Goal: Task Accomplishment & Management: Use online tool/utility

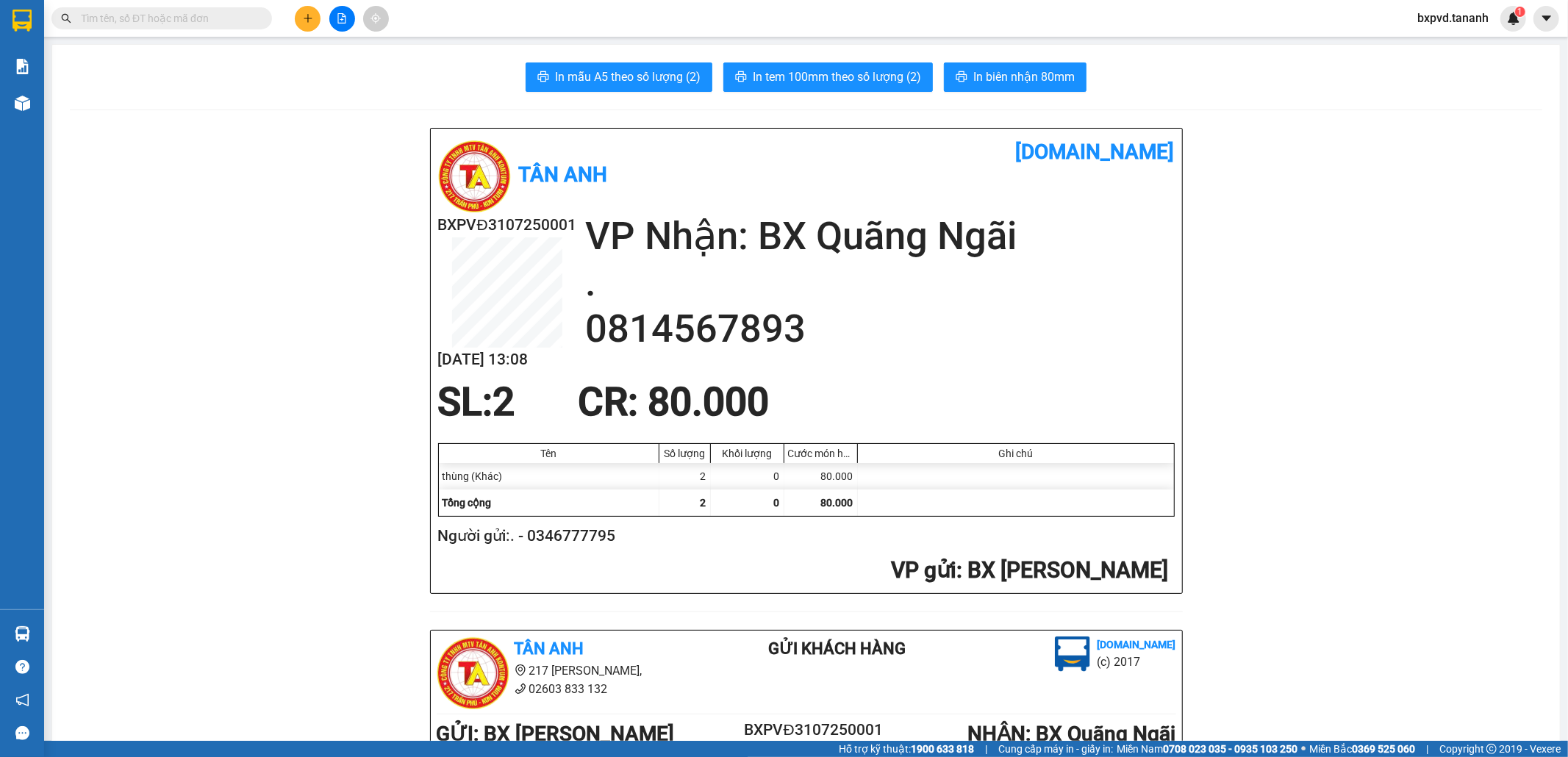
click at [175, 19] on input "text" at bounding box center [168, 19] width 174 height 16
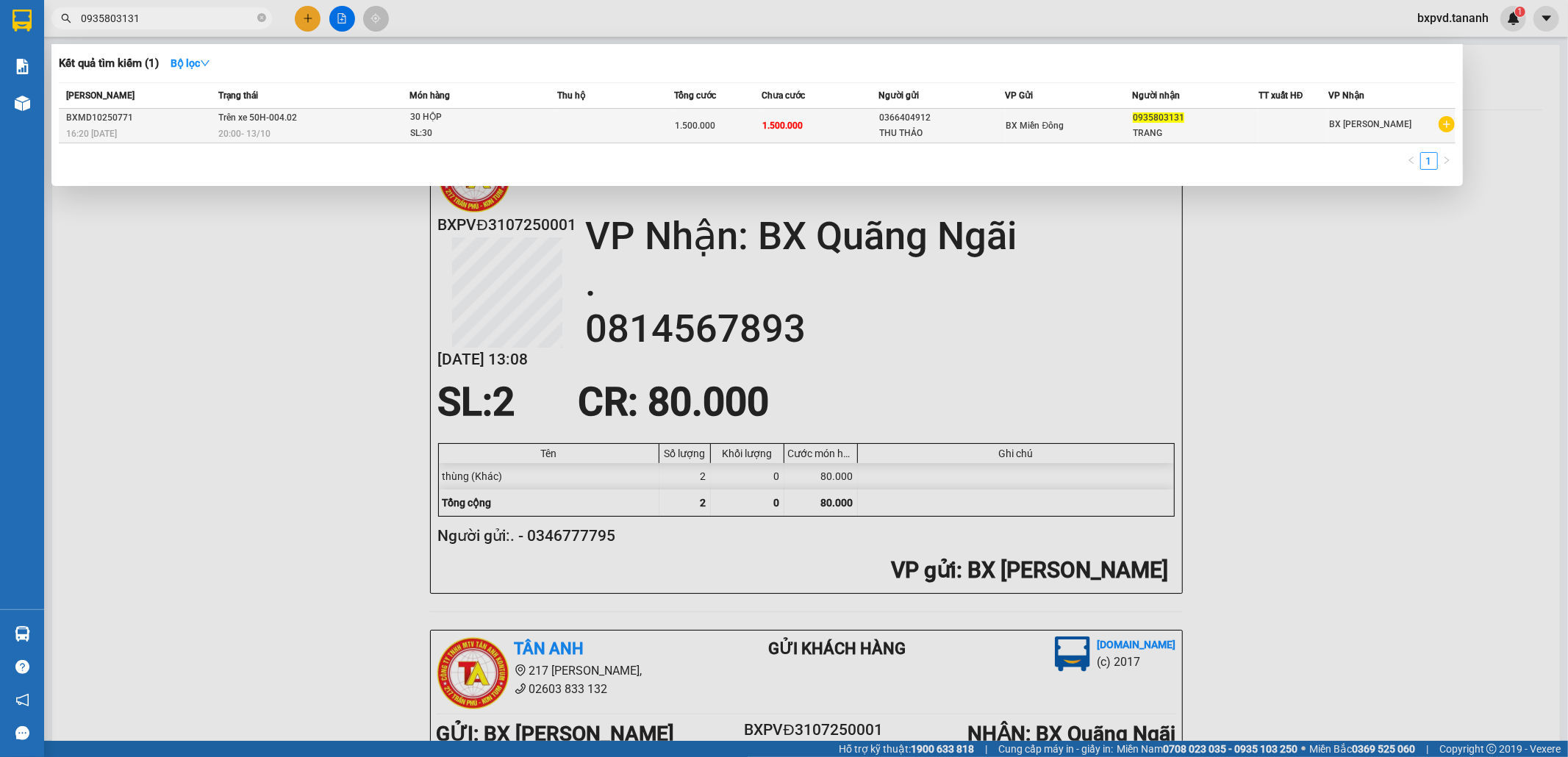
type input "0935803131"
click at [771, 126] on span "1.500.000" at bounding box center [783, 126] width 40 height 10
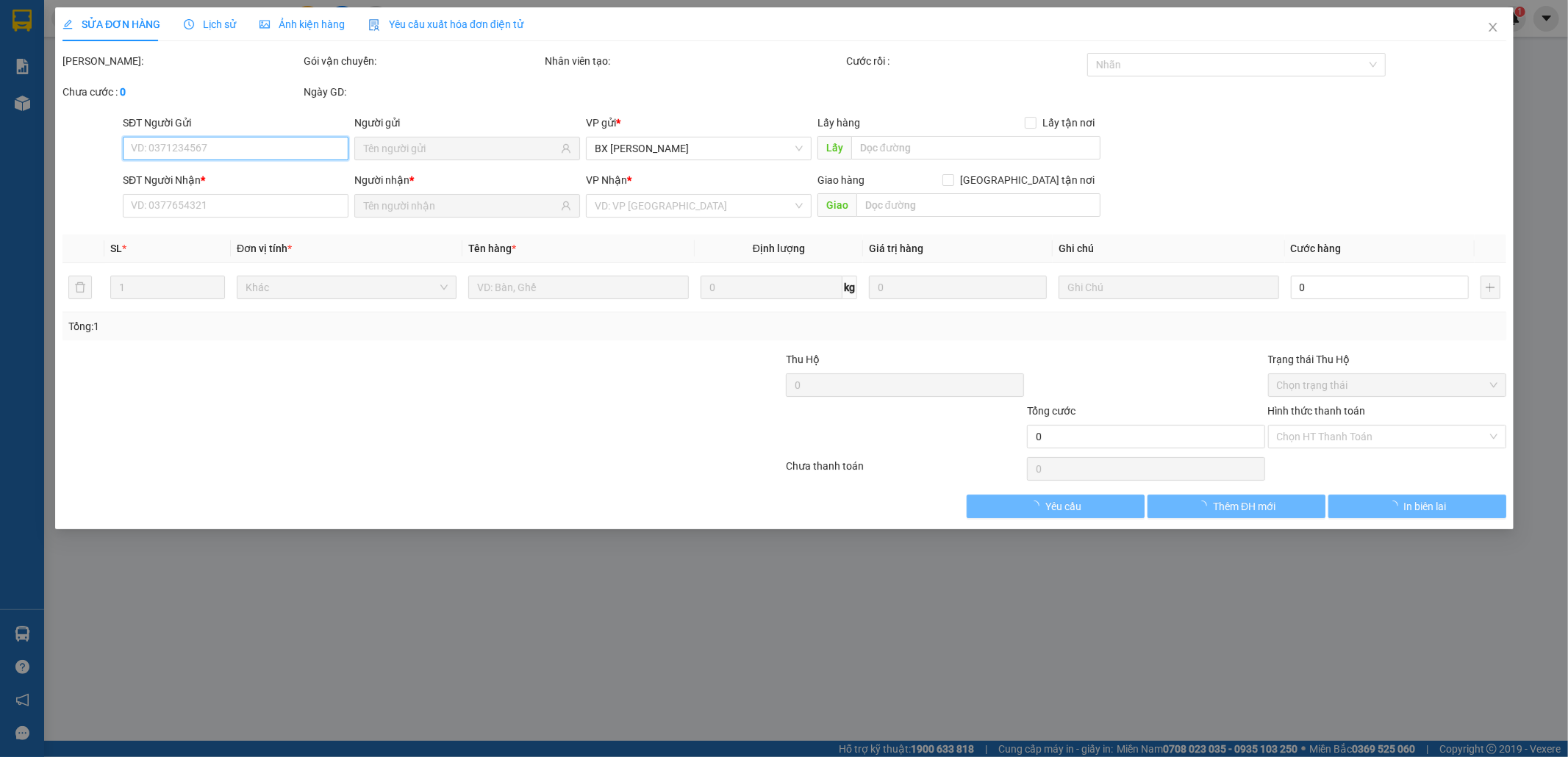
type input "0366404912"
type input "THU THẢO"
type input "0935803131"
type input "TRANG"
type input "1.500.000"
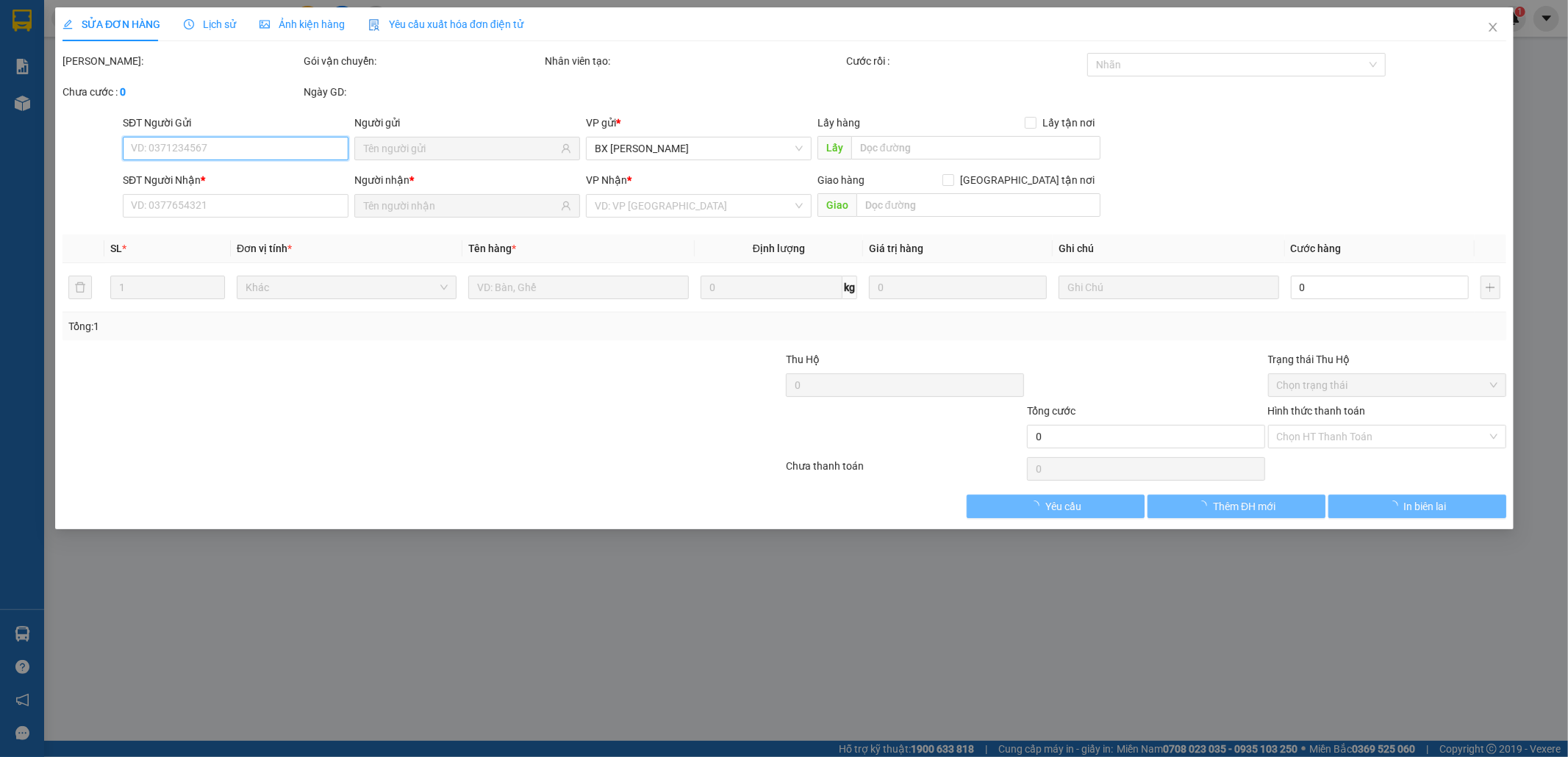
type input "1.500.000"
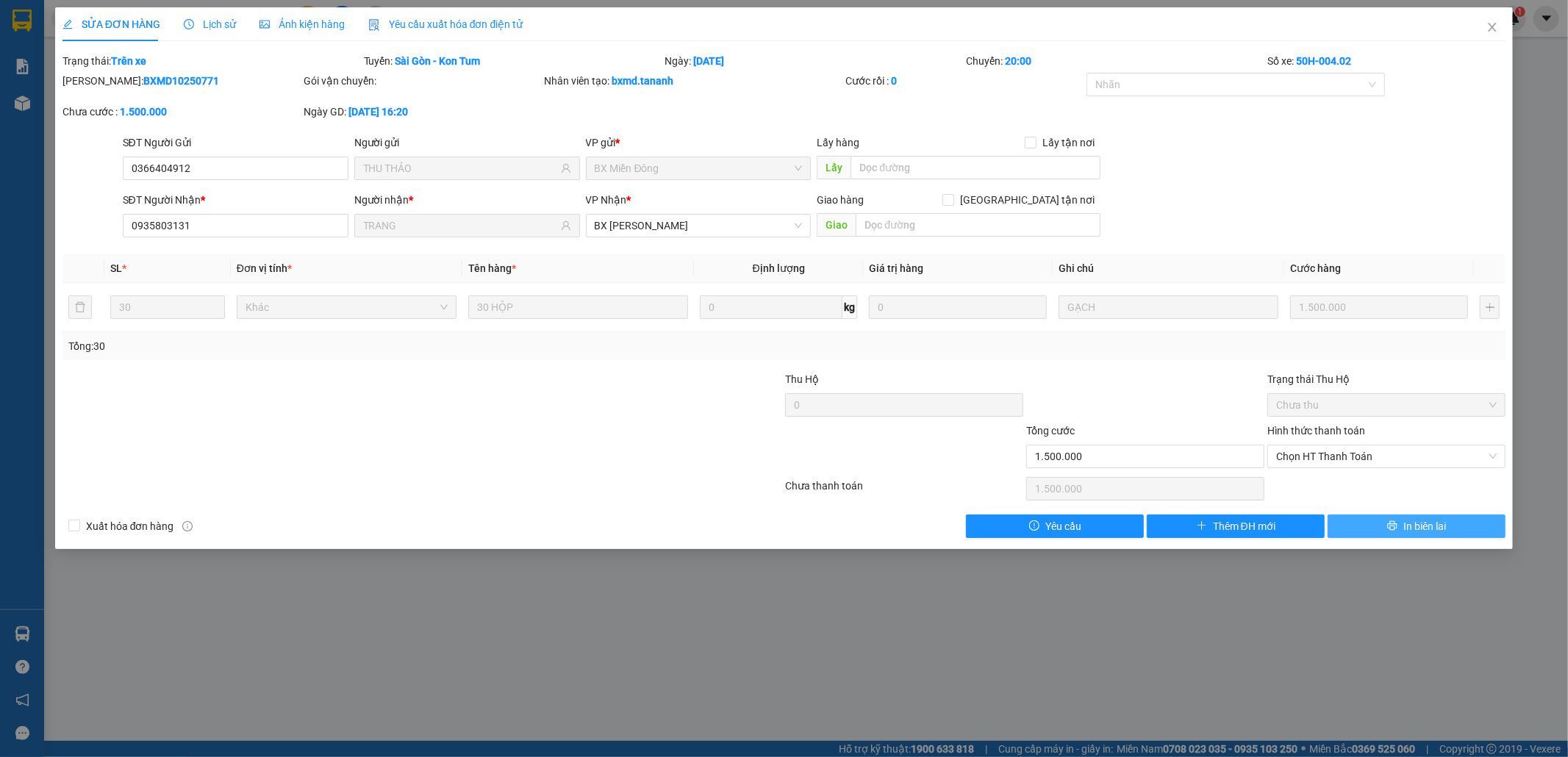
click at [1383, 526] on button "In biên lai" at bounding box center [1417, 526] width 178 height 23
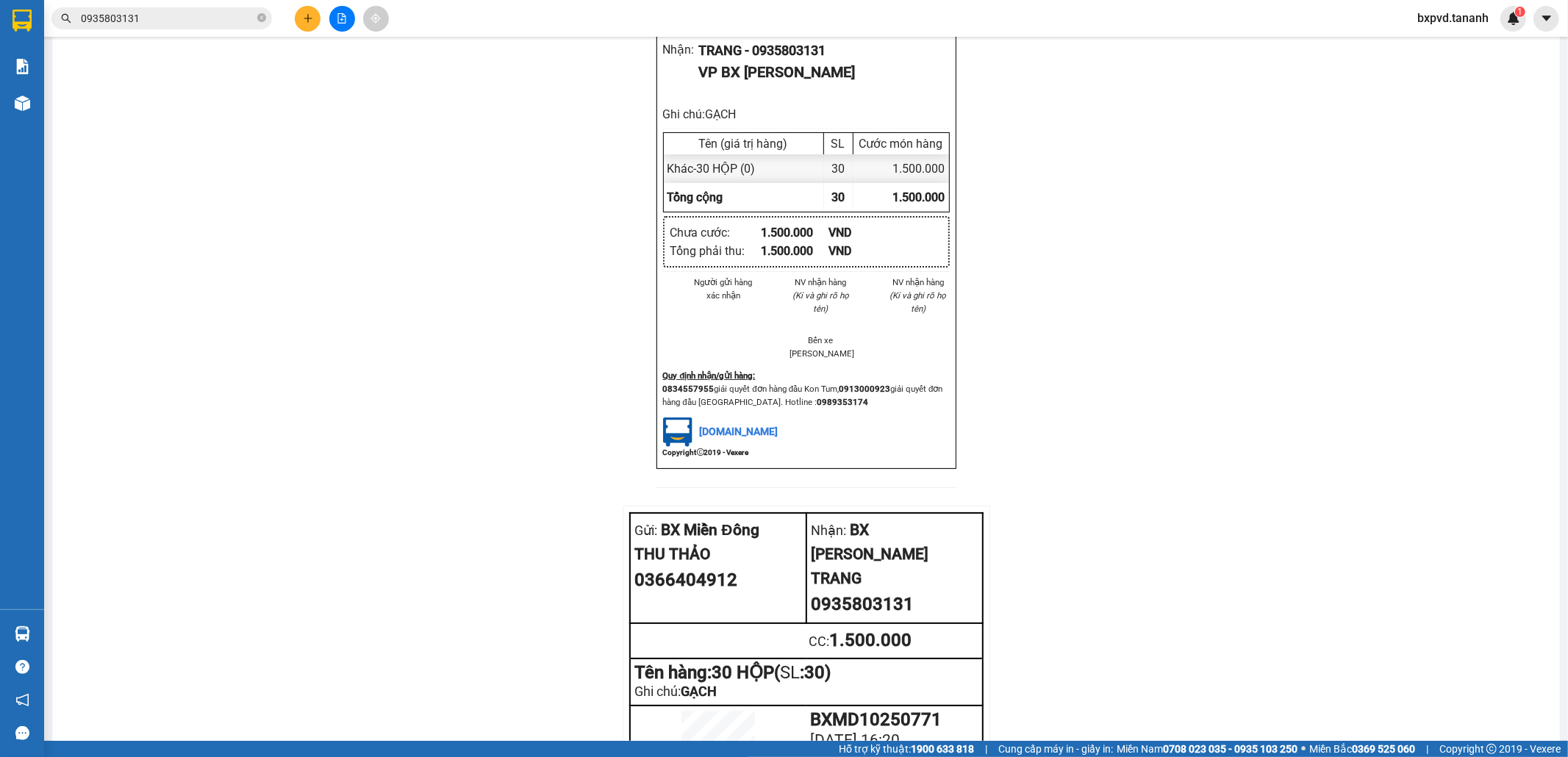
scroll to position [1465, 0]
